Goal: Task Accomplishment & Management: Manage account settings

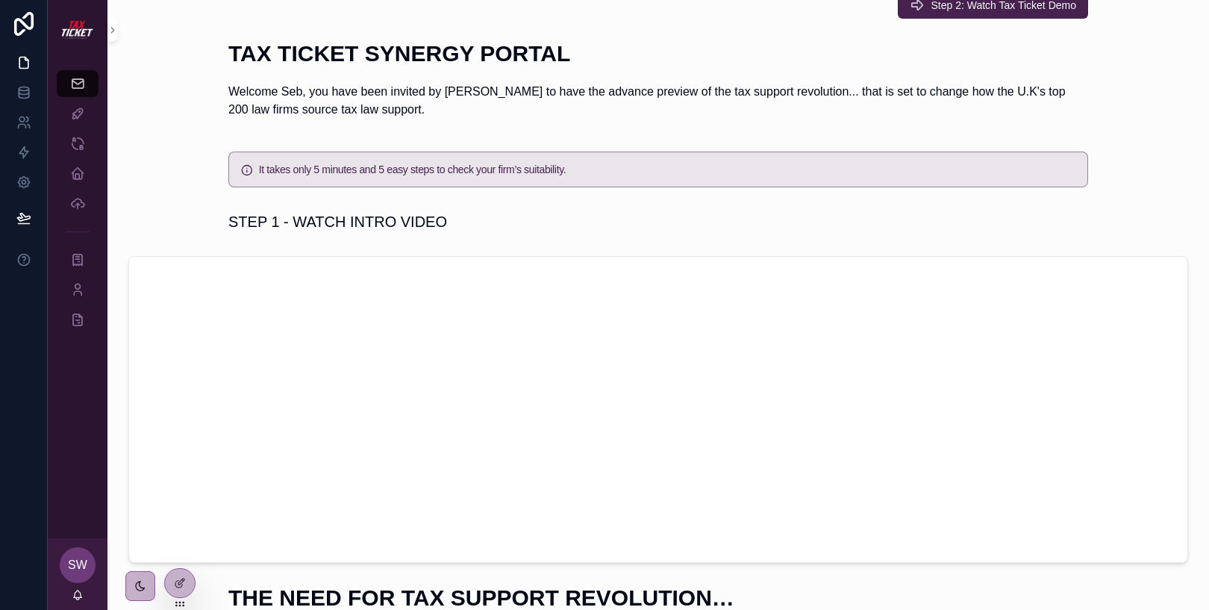
scroll to position [31, 0]
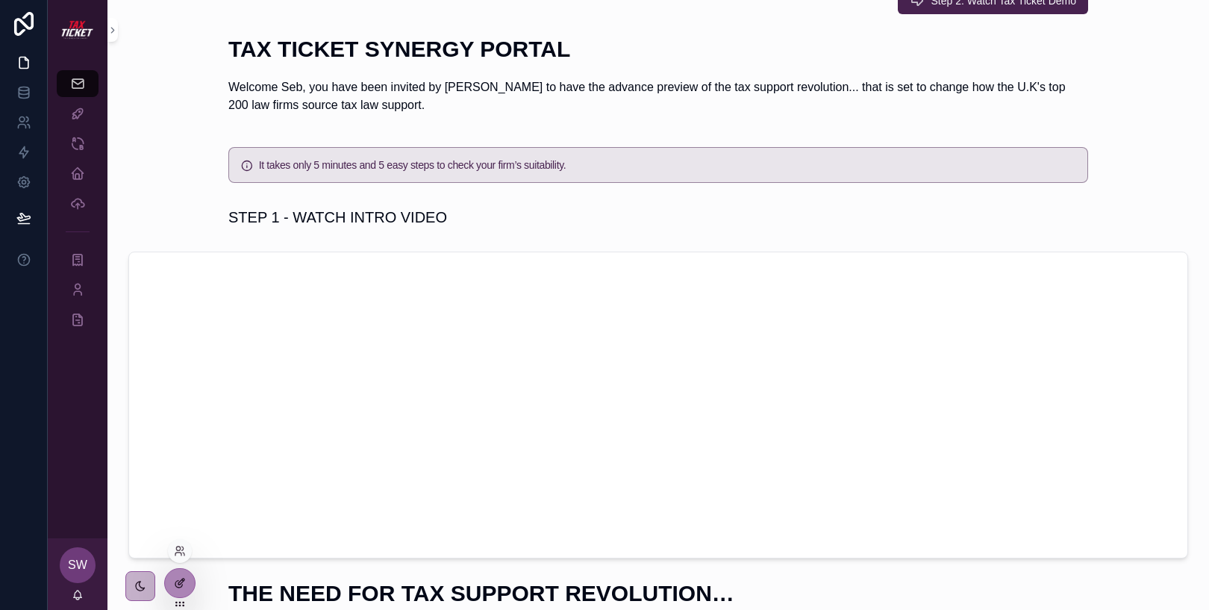
click at [179, 584] on icon at bounding box center [181, 581] width 6 height 6
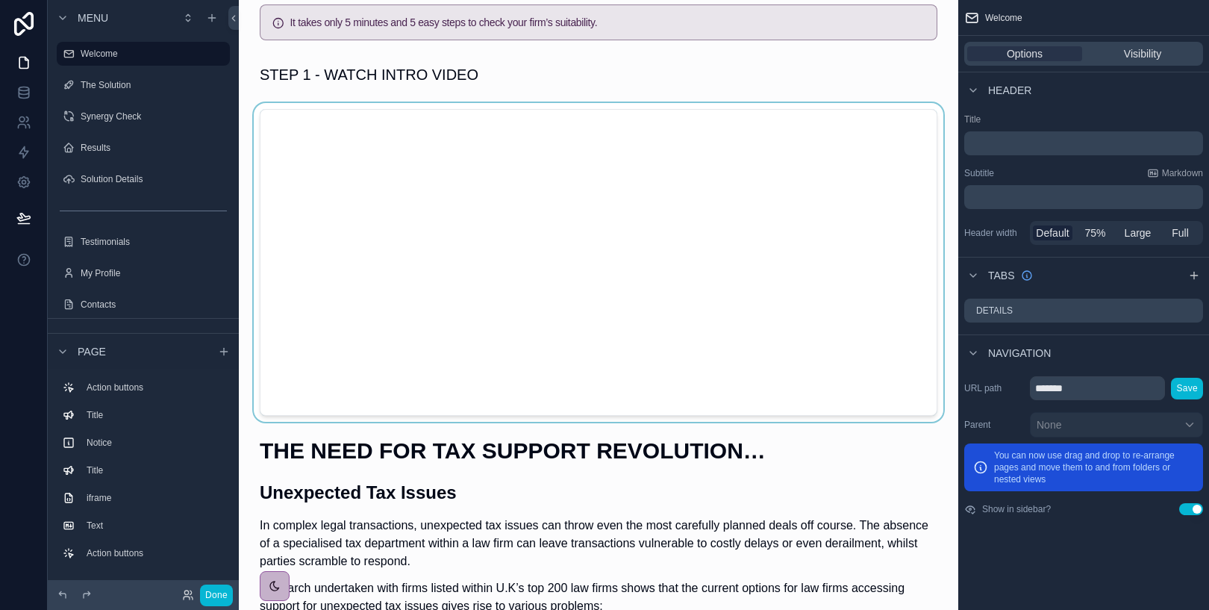
scroll to position [172, 0]
click at [314, 151] on div at bounding box center [598, 263] width 695 height 319
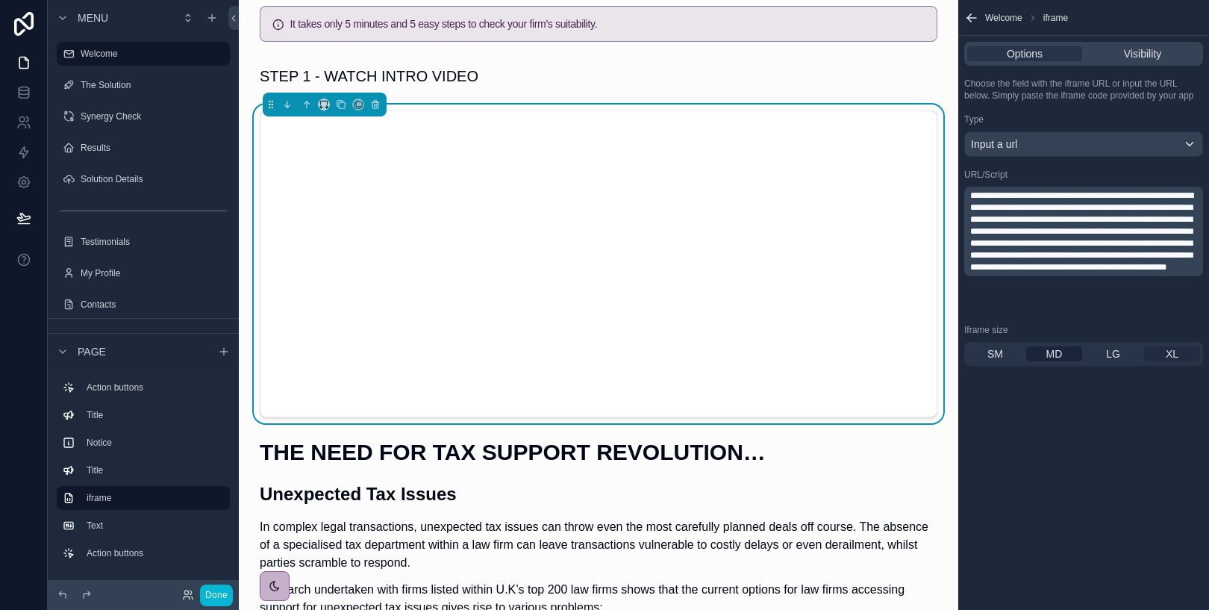
click at [1165, 354] on span "XL" at bounding box center [1171, 353] width 13 height 15
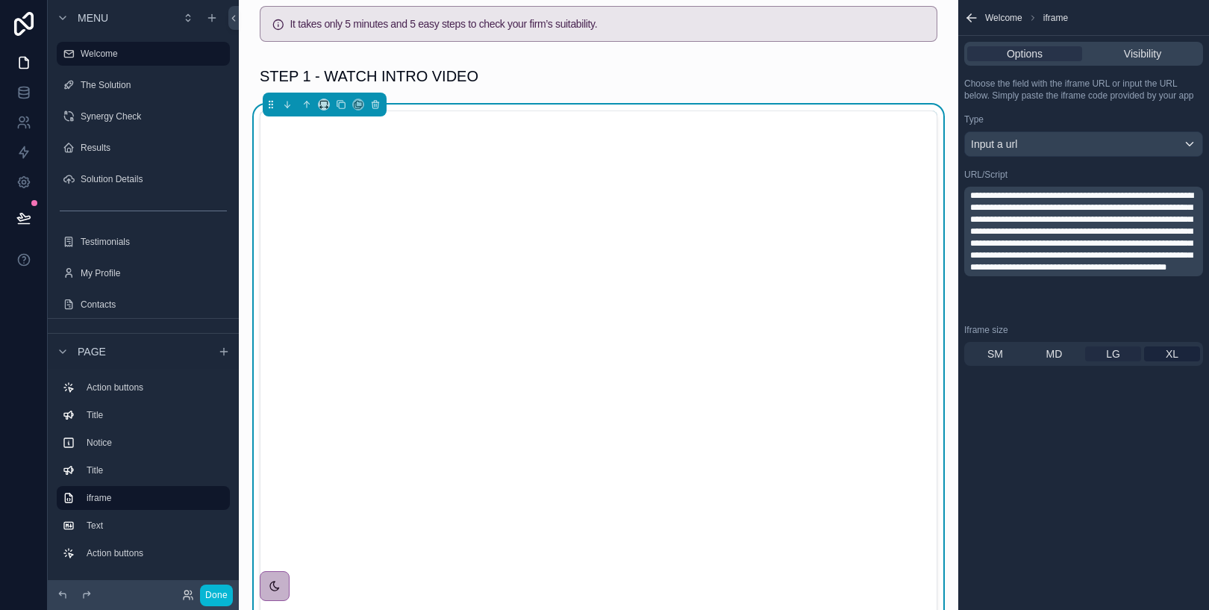
click at [1109, 357] on span "LG" at bounding box center [1113, 353] width 14 height 15
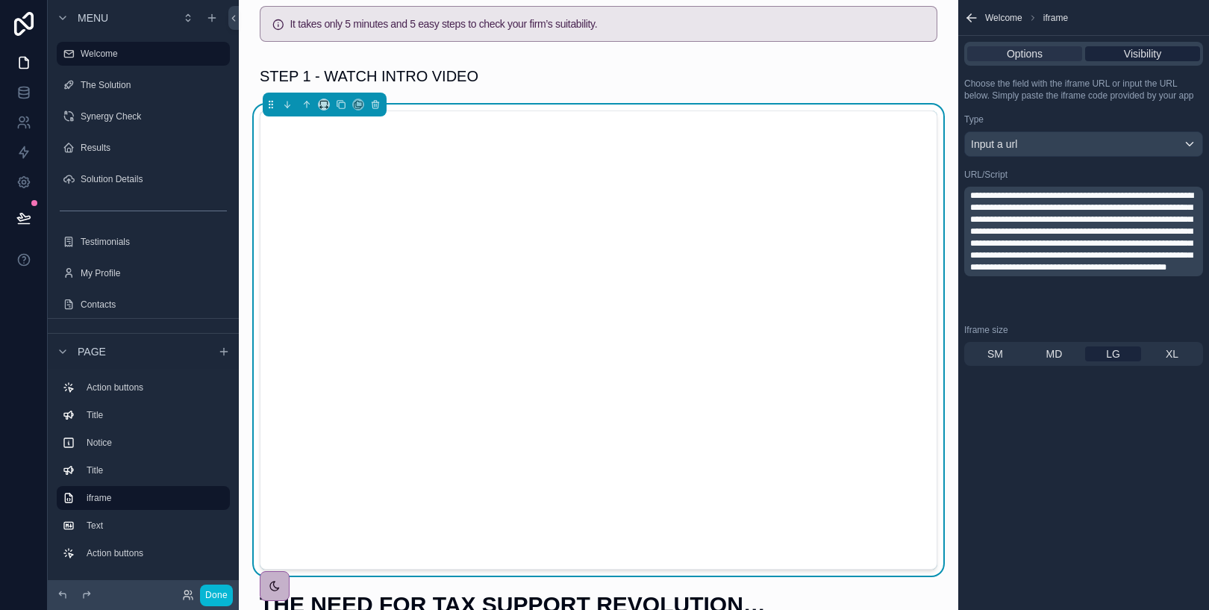
click at [1137, 53] on span "Visibility" at bounding box center [1142, 53] width 37 height 15
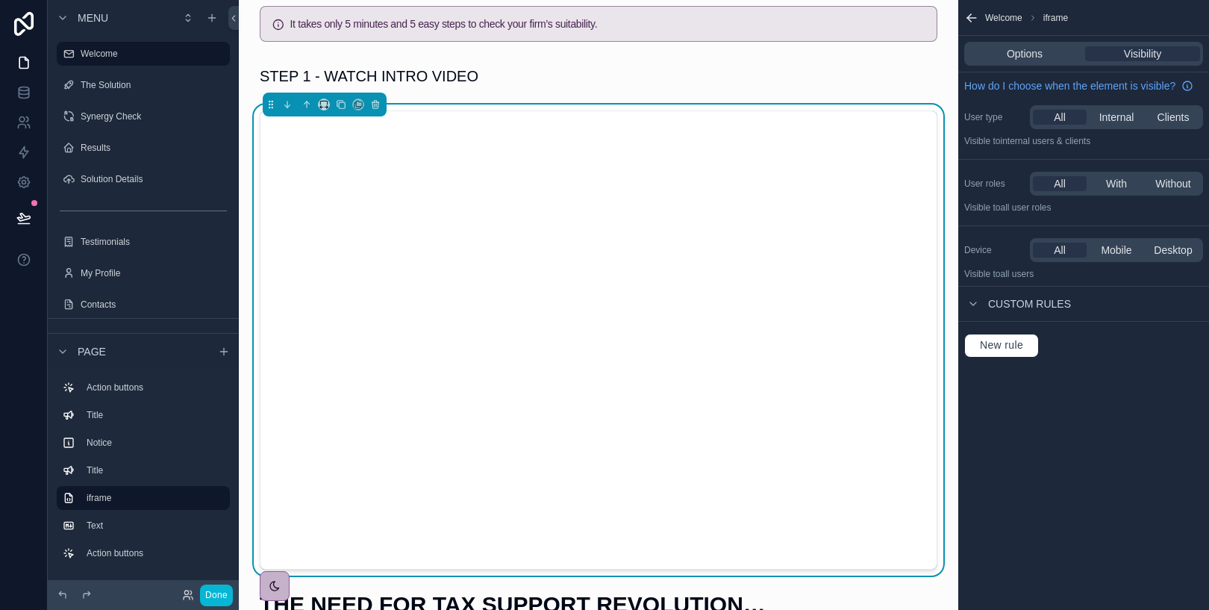
click at [1003, 22] on span "Welcome" at bounding box center [1003, 18] width 37 height 12
click at [972, 16] on icon "scrollable content" at bounding box center [971, 17] width 15 height 15
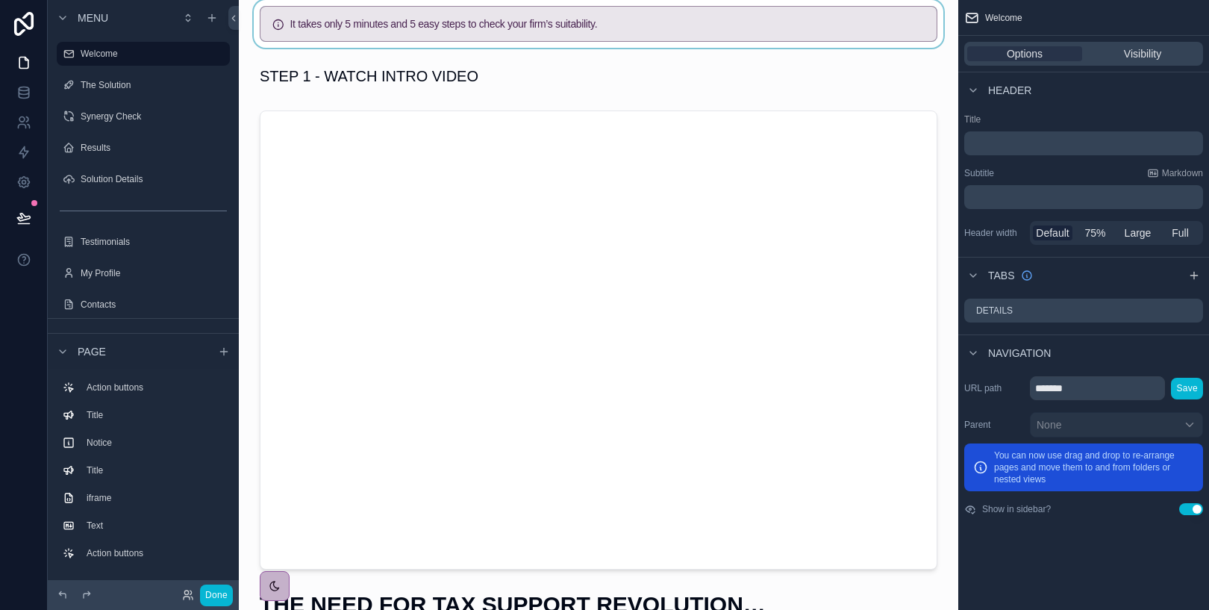
scroll to position [0, 0]
click at [328, 73] on div at bounding box center [598, 76] width 695 height 33
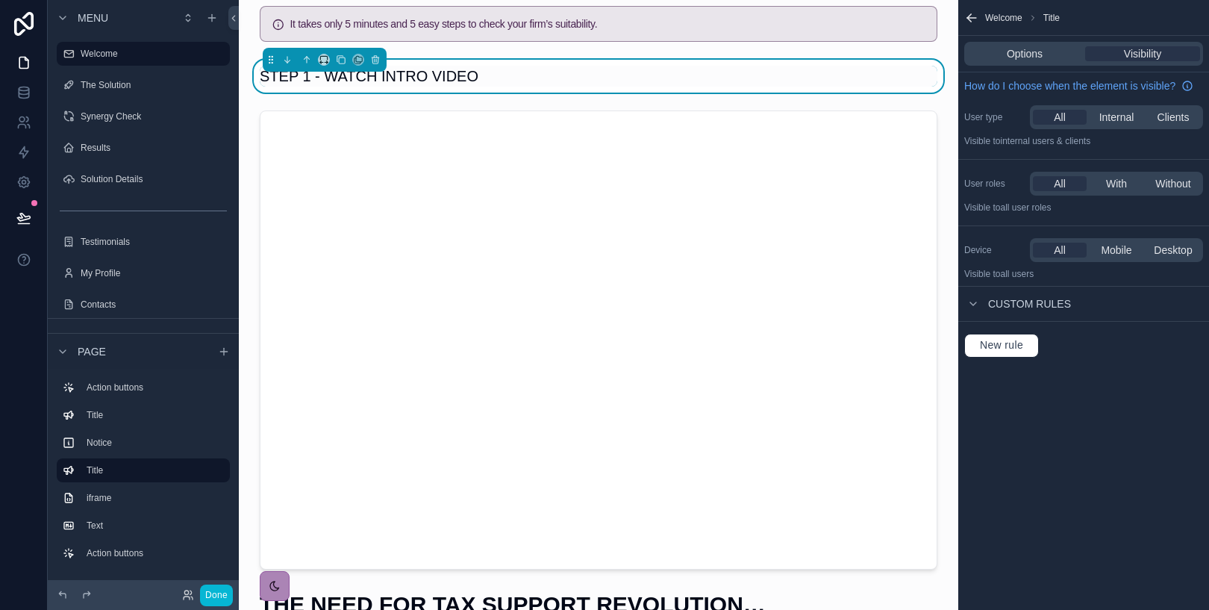
click at [275, 590] on icon at bounding box center [274, 585] width 9 height 9
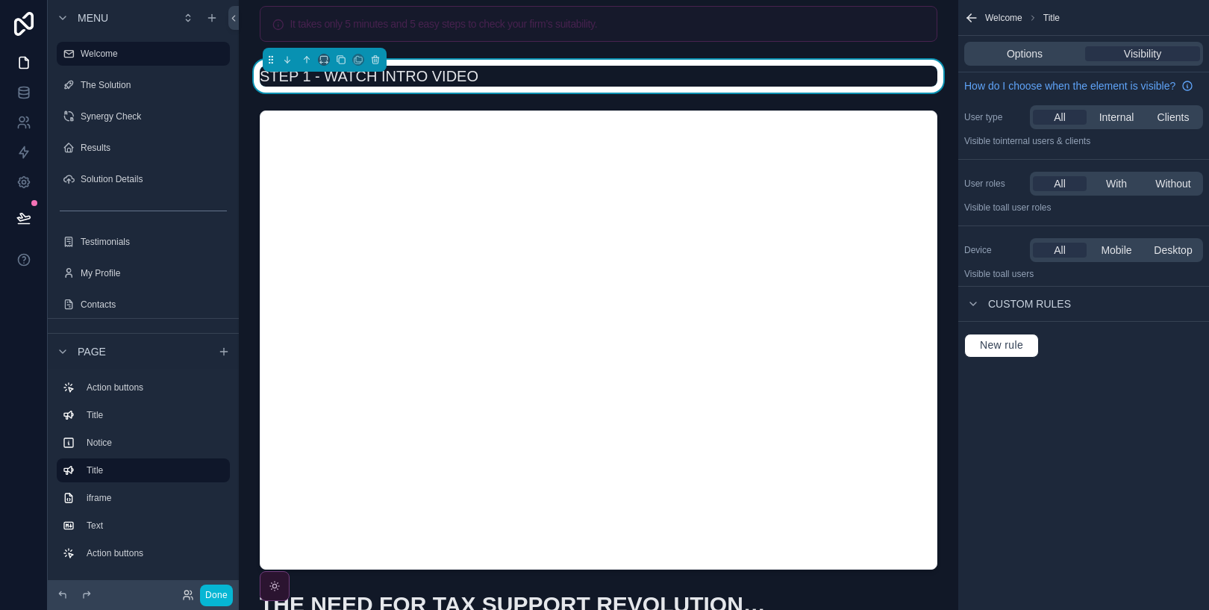
click at [973, 19] on icon "scrollable content" at bounding box center [971, 17] width 15 height 15
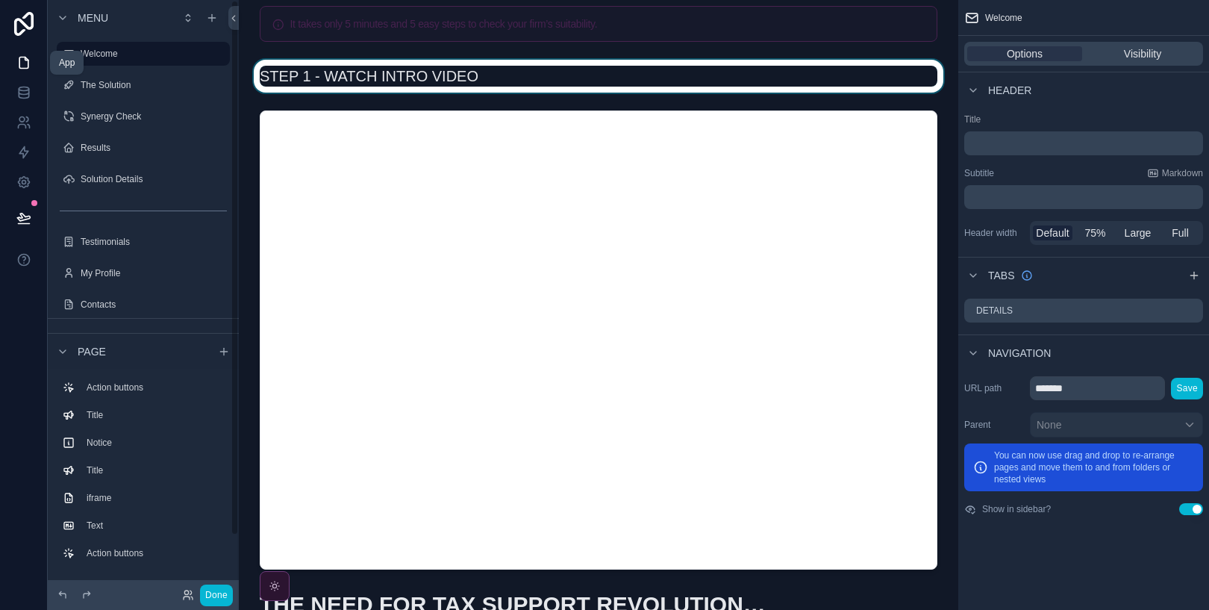
click at [25, 61] on icon at bounding box center [23, 62] width 15 height 15
